Goal: Task Accomplishment & Management: Complete application form

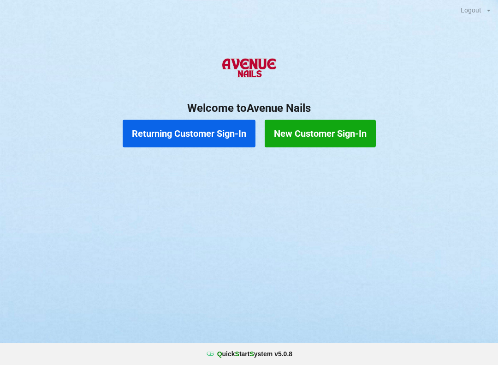
click at [173, 133] on button "Returning Customer Sign-In" at bounding box center [189, 134] width 133 height 28
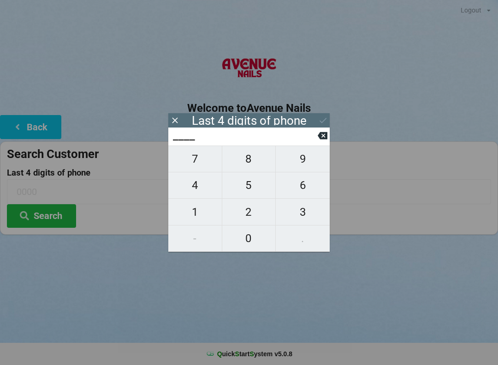
click at [191, 177] on button "4" at bounding box center [195, 185] width 54 height 26
type input "4___"
click at [257, 243] on span "0" at bounding box center [249, 237] width 54 height 19
type input "40__"
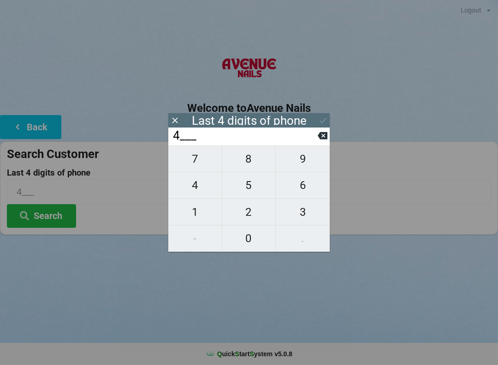
type input "40__"
click at [318, 138] on icon at bounding box center [323, 136] width 10 height 10
click at [317, 132] on input "4___" at bounding box center [245, 135] width 146 height 15
click at [315, 134] on input "4___" at bounding box center [245, 135] width 146 height 15
click at [318, 133] on input "4___" at bounding box center [245, 135] width 146 height 15
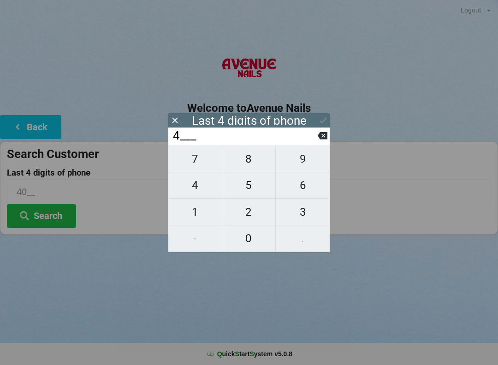
click at [316, 132] on input "4___" at bounding box center [245, 135] width 146 height 15
click at [324, 132] on button at bounding box center [323, 135] width 10 height 12
click at [305, 162] on span "9" at bounding box center [303, 158] width 54 height 19
type input "9___"
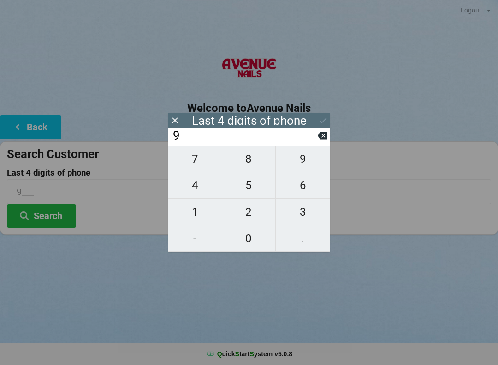
click at [201, 215] on span "1" at bounding box center [195, 211] width 54 height 19
type input "91__"
click at [299, 180] on span "6" at bounding box center [303, 184] width 54 height 19
type input "916_"
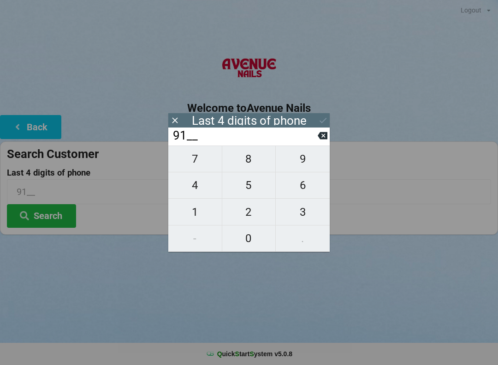
type input "916_"
click at [250, 162] on span "8" at bounding box center [249, 158] width 54 height 19
type input "9168"
click at [325, 116] on icon at bounding box center [323, 120] width 10 height 10
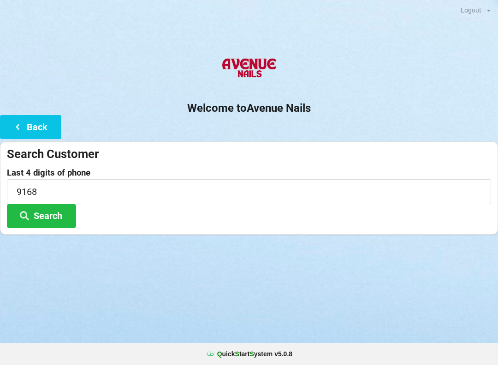
click at [47, 215] on button "Search" at bounding box center [41, 216] width 69 height 24
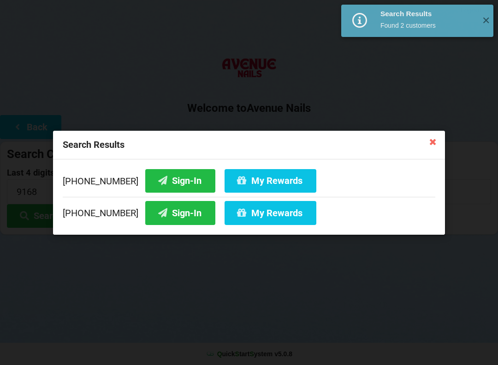
click at [186, 177] on button "Sign-In" at bounding box center [180, 180] width 70 height 24
